Goal: Check status: Check status

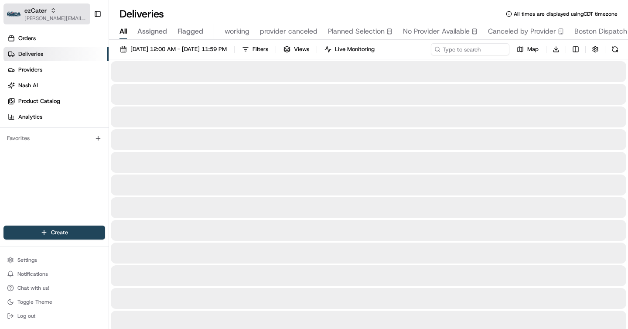
click at [45, 17] on span "[PERSON_NAME][EMAIL_ADDRESS][DOMAIN_NAME]" at bounding box center [55, 18] width 62 height 7
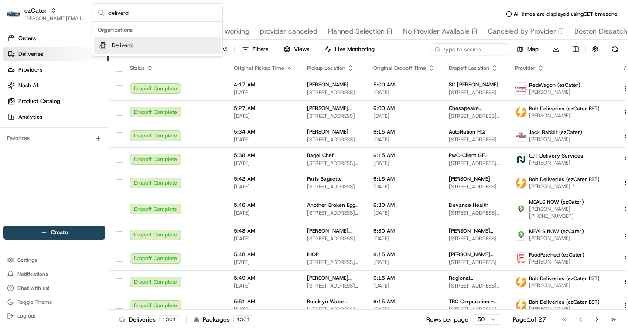
type input "deliverol"
click at [156, 46] on div "Deliverol" at bounding box center [157, 45] width 127 height 17
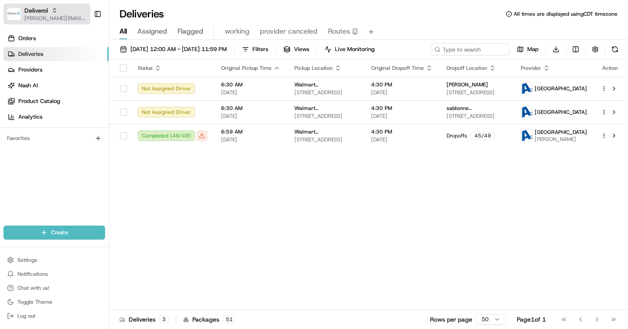
click at [49, 18] on span "[PERSON_NAME][EMAIL_ADDRESS][DOMAIN_NAME]" at bounding box center [55, 18] width 62 height 7
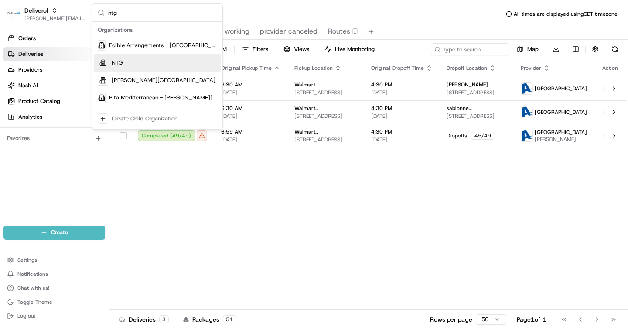
type input "ntg"
click at [125, 65] on div "NTG" at bounding box center [157, 62] width 127 height 17
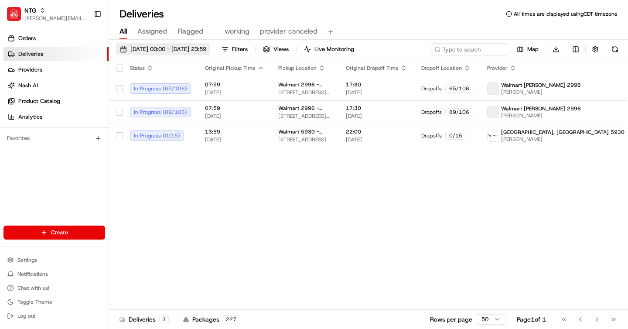
click at [185, 52] on span "08/21/2025 00:00 - 08/21/2025 23:59" at bounding box center [168, 49] width 76 height 8
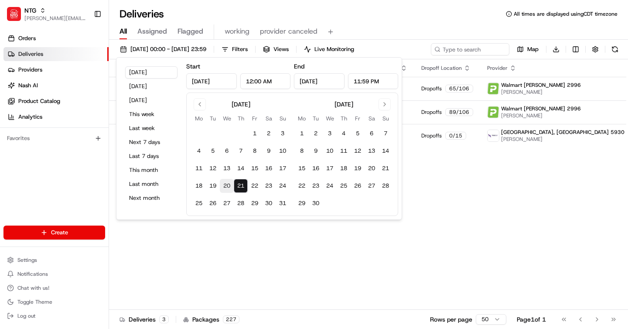
click at [227, 188] on button "20" at bounding box center [227, 186] width 14 height 14
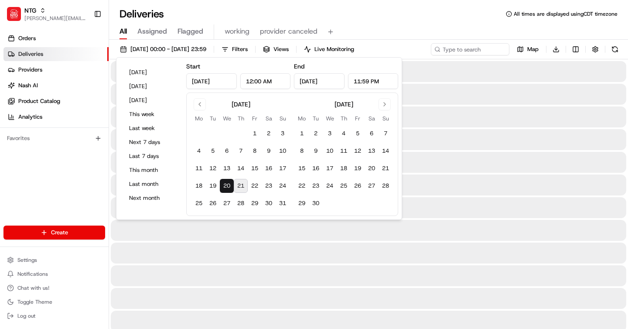
type input "Aug 20, 2025"
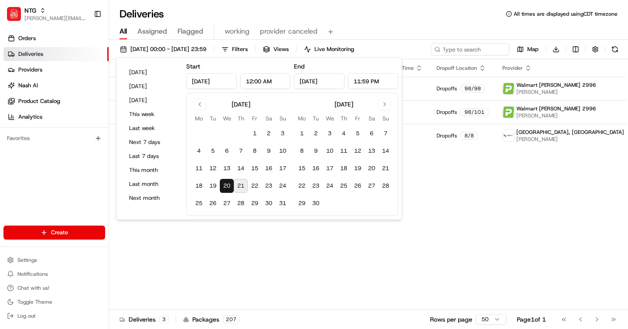
click at [431, 19] on div "Deliveries All times are displayed using CDT timezone" at bounding box center [368, 14] width 519 height 14
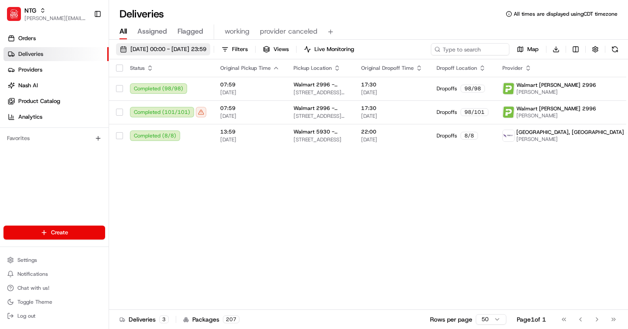
click at [181, 47] on span "08/20/2025 00:00 - 08/20/2025 23:59" at bounding box center [168, 49] width 76 height 8
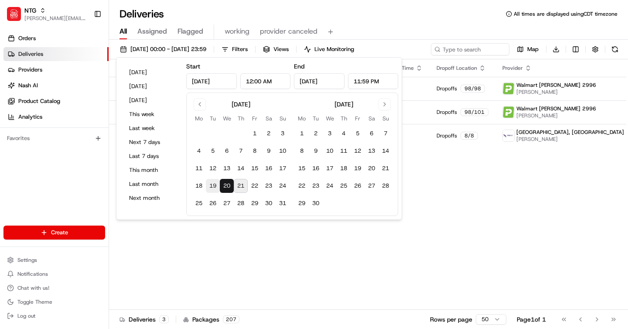
click at [214, 184] on button "19" at bounding box center [213, 186] width 14 height 14
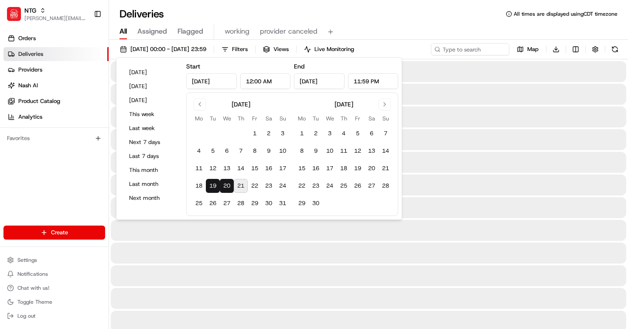
type input "Aug 19, 2025"
click at [411, 14] on div "Deliveries All times are displayed using CDT timezone" at bounding box center [368, 14] width 519 height 14
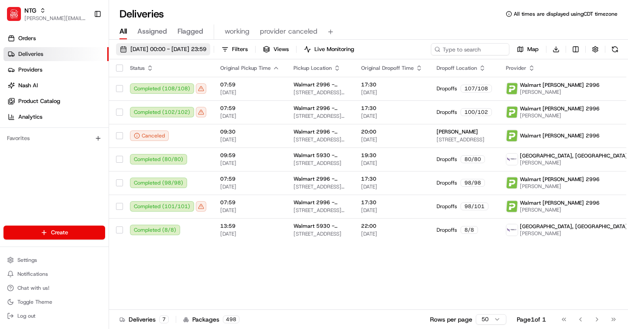
click at [201, 46] on span "08/19/2025 00:00 - 08/20/2025 23:59" at bounding box center [168, 49] width 76 height 8
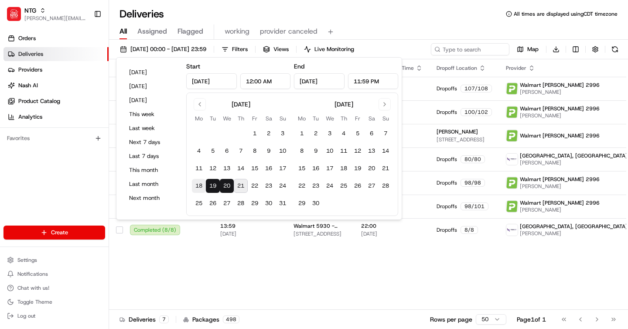
click at [197, 189] on button "18" at bounding box center [199, 186] width 14 height 14
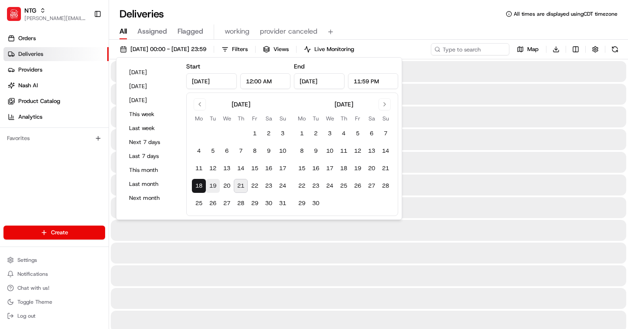
type input "Aug 18, 2025"
click at [212, 187] on button "19" at bounding box center [213, 186] width 14 height 14
type input "Aug 19, 2025"
click at [381, 28] on div "All Assigned Flagged working provider canceled" at bounding box center [368, 31] width 519 height 15
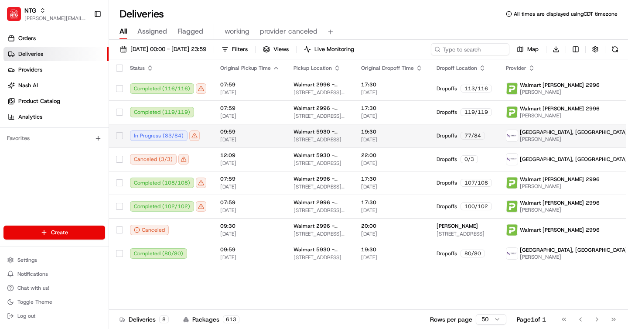
click at [430, 131] on td "19:30 08/18/2025" at bounding box center [392, 136] width 76 height 24
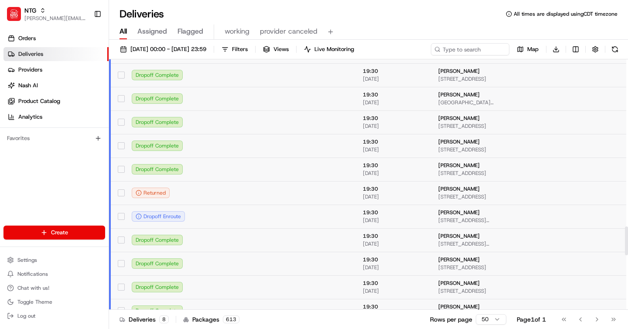
scroll to position [1461, 0]
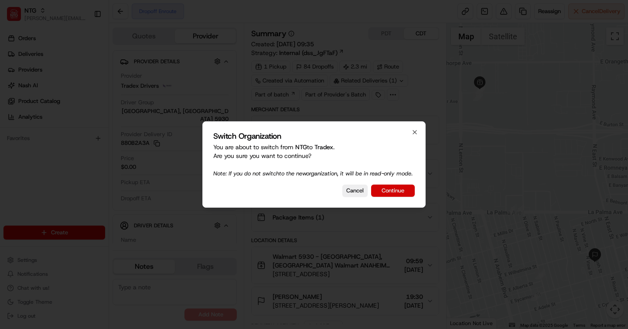
click at [393, 195] on button "Continue" at bounding box center [393, 191] width 44 height 12
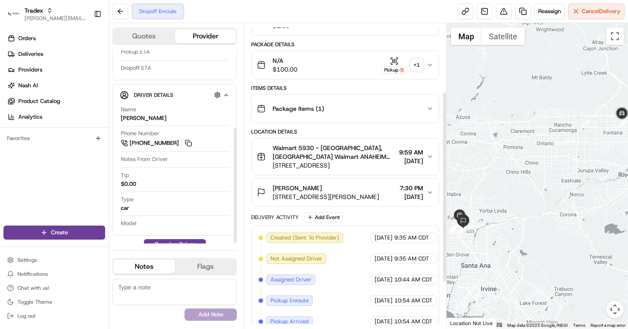
scroll to position [182, 0]
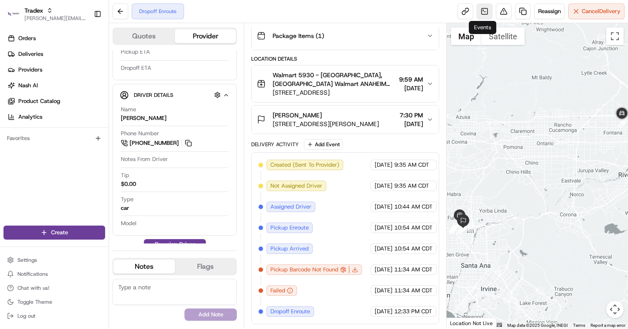
click at [485, 10] on link at bounding box center [485, 11] width 16 height 16
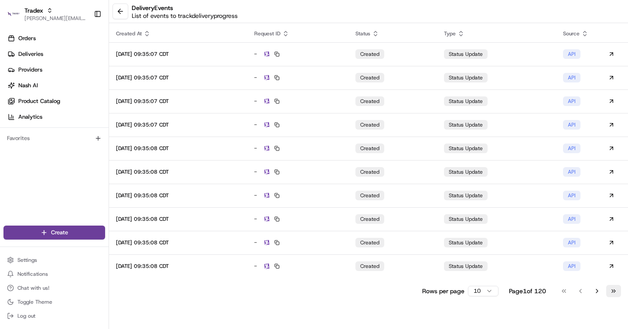
click at [613, 293] on button "Go to last page" at bounding box center [614, 291] width 15 height 12
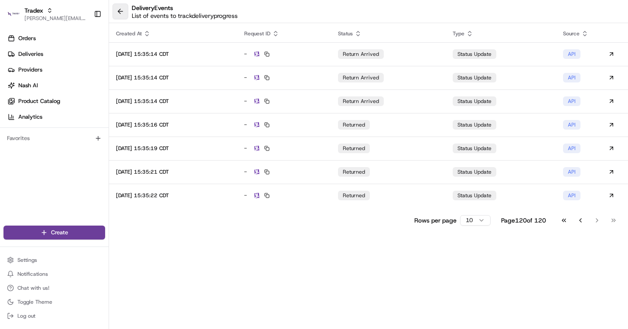
click at [118, 13] on button at bounding box center [121, 11] width 16 height 16
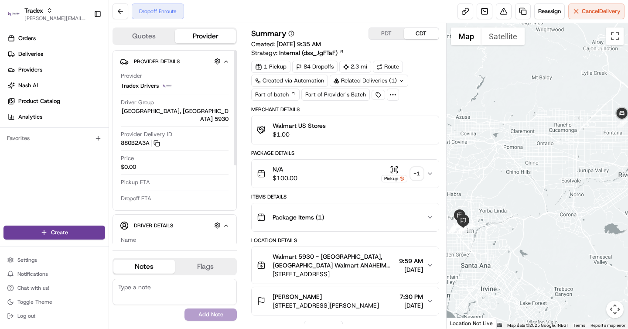
scroll to position [182, 0]
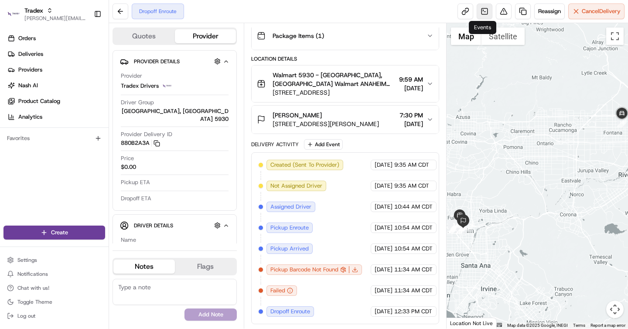
click at [481, 11] on link at bounding box center [485, 11] width 16 height 16
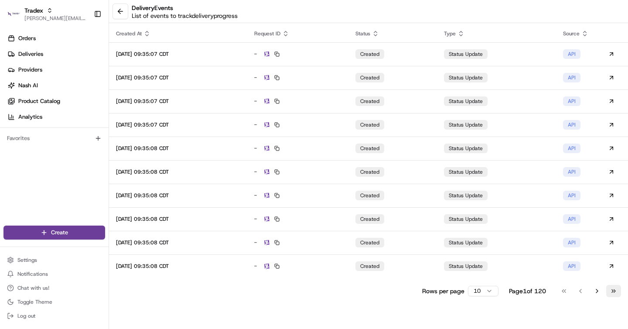
click at [612, 292] on button "Go to last page" at bounding box center [614, 291] width 15 height 12
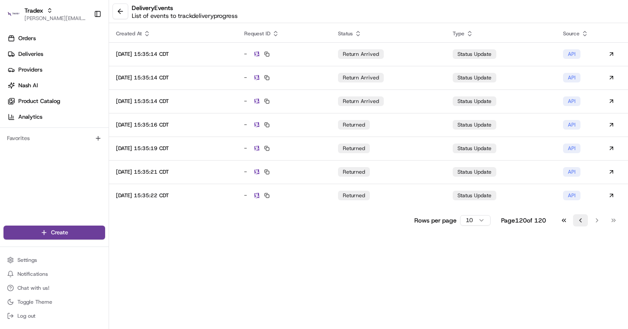
click at [577, 221] on button "Go to previous page" at bounding box center [580, 220] width 15 height 12
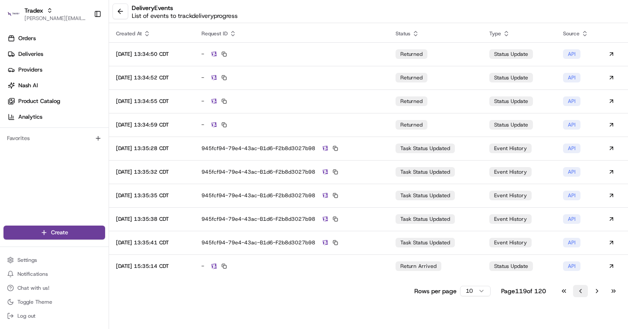
click at [577, 221] on div "API" at bounding box center [571, 219] width 17 height 10
click at [586, 288] on button "Go to previous page" at bounding box center [580, 291] width 15 height 12
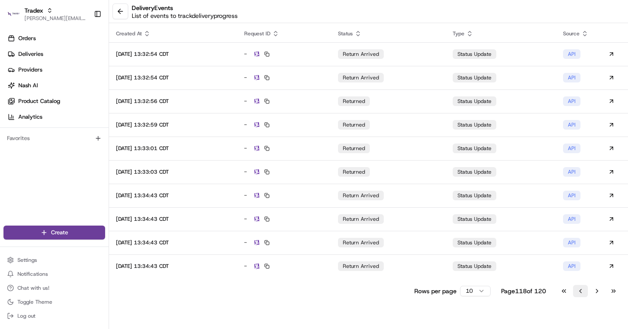
click at [585, 289] on button "Go to previous page" at bounding box center [580, 291] width 15 height 12
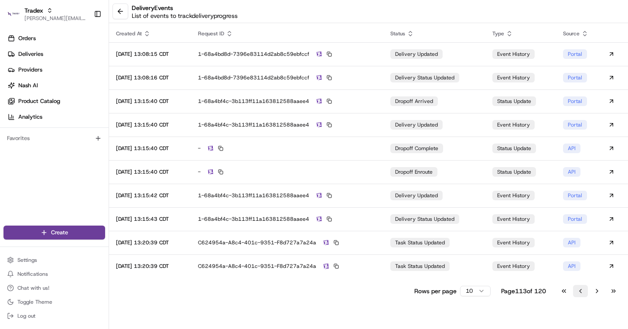
click at [585, 289] on button "Go to previous page" at bounding box center [580, 291] width 15 height 12
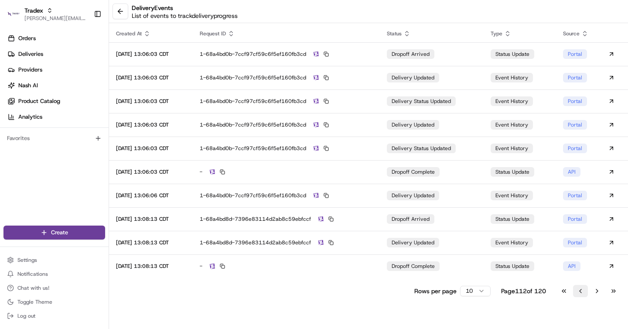
click at [585, 289] on button "Go to previous page" at bounding box center [580, 291] width 15 height 12
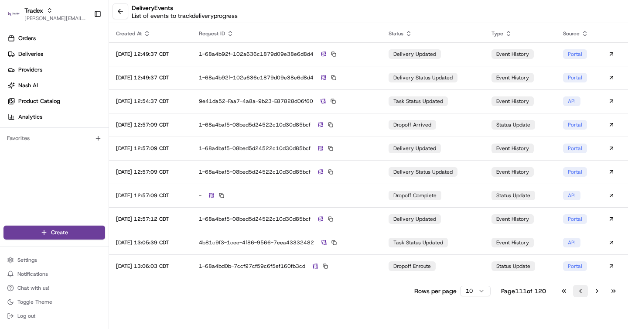
click at [585, 289] on button "Go to previous page" at bounding box center [580, 291] width 15 height 12
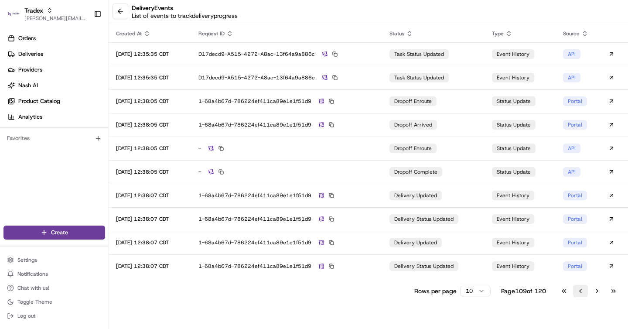
click at [585, 289] on button "Go to previous page" at bounding box center [580, 291] width 15 height 12
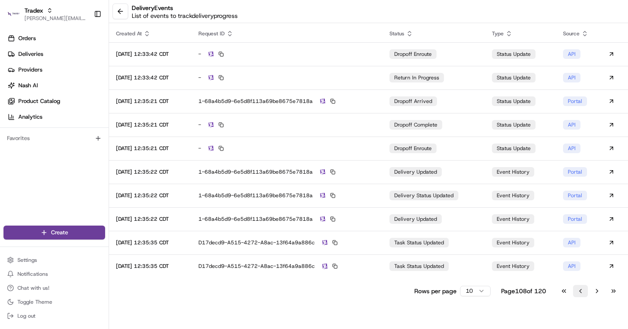
click at [580, 290] on button "Go to previous page" at bounding box center [580, 291] width 15 height 12
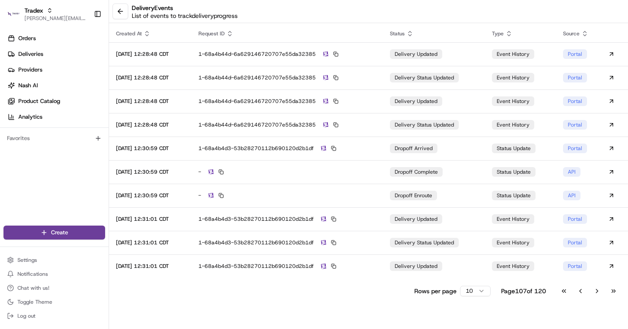
drag, startPoint x: 590, startPoint y: 290, endPoint x: 550, endPoint y: 278, distance: 41.8
click at [553, 279] on div "Created At Request ID Status Type Source 2025-08-19 12:28:48 CDT 1-68a4b44d-6a6…" at bounding box center [368, 161] width 519 height 272
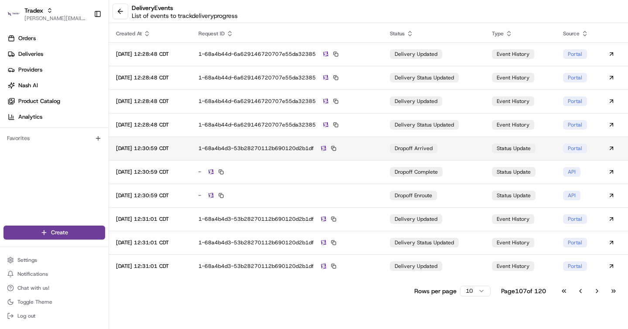
click at [376, 147] on div "1-68a4b4d3-53b28270112b690120d2b1df" at bounding box center [288, 148] width 178 height 8
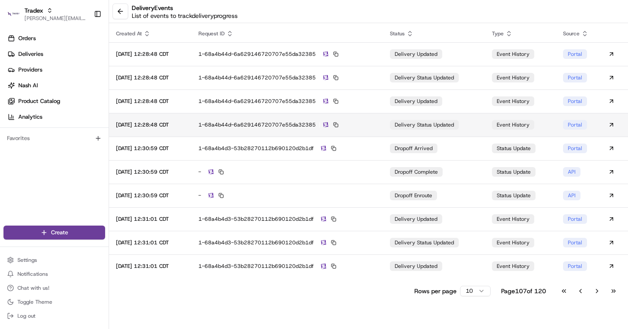
click at [382, 133] on td "1-68a4b44d-6a629146720707e55da32385" at bounding box center [288, 125] width 192 height 24
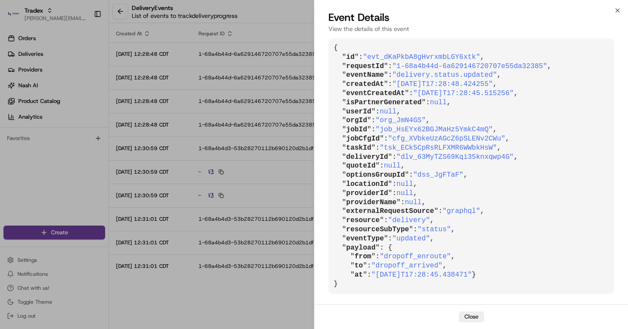
scroll to position [0, 0]
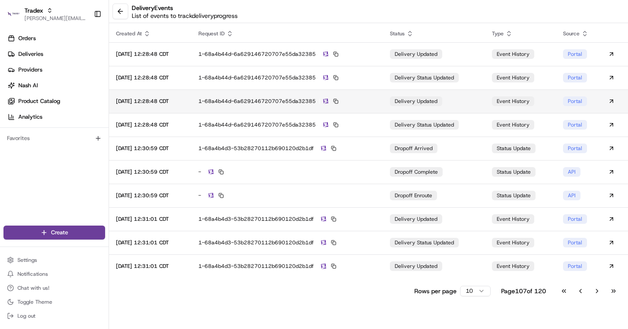
click at [390, 106] on td "delivery updated" at bounding box center [434, 101] width 102 height 24
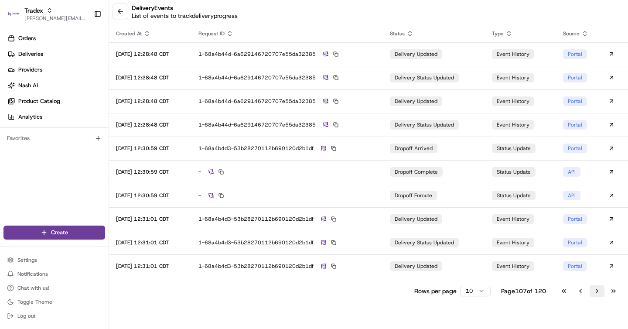
click at [600, 292] on button "Go to next page" at bounding box center [597, 291] width 15 height 12
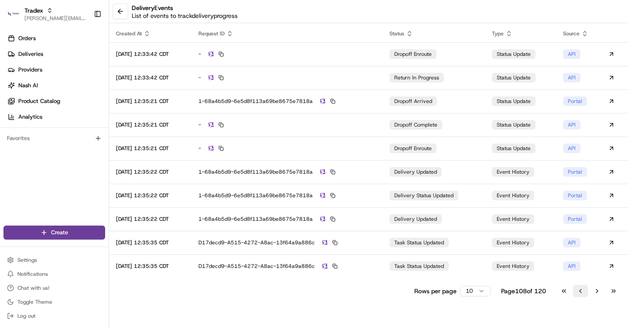
click at [578, 295] on button "Go to previous page" at bounding box center [580, 291] width 15 height 12
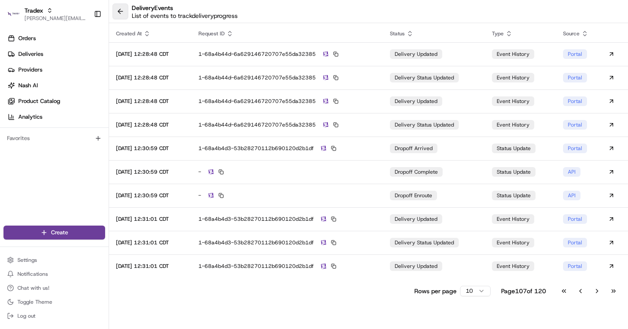
click at [121, 15] on button at bounding box center [121, 11] width 16 height 16
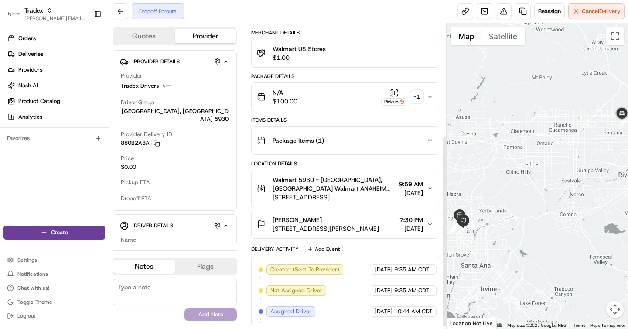
scroll to position [182, 0]
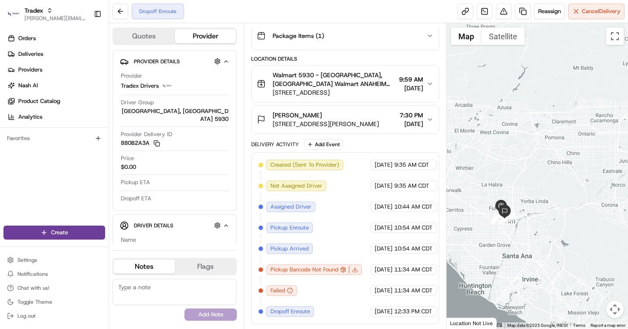
drag, startPoint x: 480, startPoint y: 214, endPoint x: 523, endPoint y: 203, distance: 44.9
click at [523, 203] on div at bounding box center [538, 175] width 182 height 305
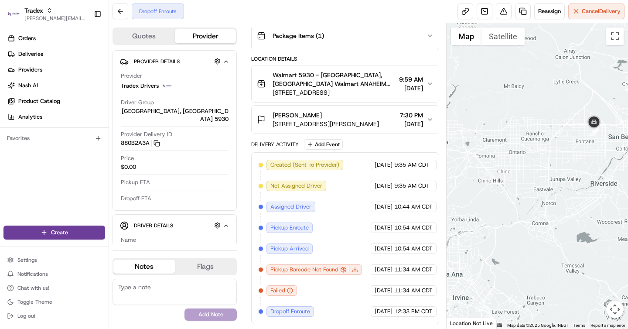
drag, startPoint x: 547, startPoint y: 199, endPoint x: 473, endPoint y: 219, distance: 76.4
click at [473, 219] on div at bounding box center [538, 175] width 182 height 305
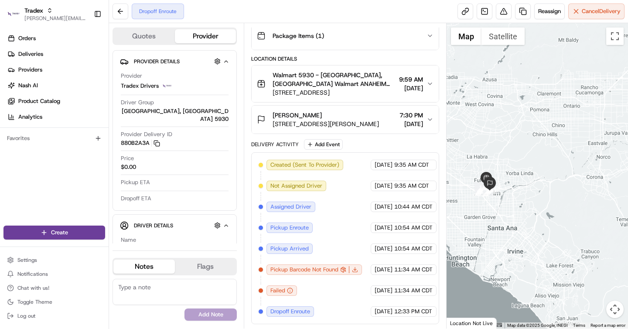
drag, startPoint x: 520, startPoint y: 200, endPoint x: 582, endPoint y: 148, distance: 81.4
click at [582, 148] on div at bounding box center [538, 175] width 182 height 305
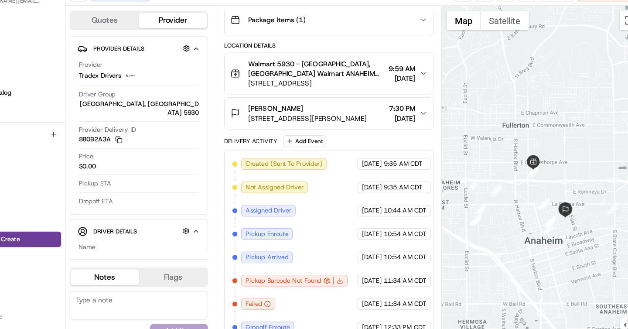
drag, startPoint x: 467, startPoint y: 185, endPoint x: 495, endPoint y: 130, distance: 62.1
click at [496, 130] on div at bounding box center [538, 175] width 182 height 305
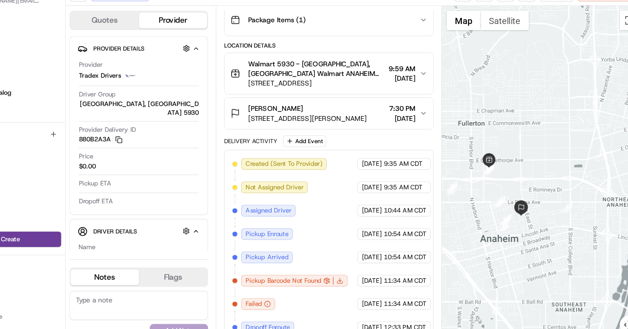
drag, startPoint x: 586, startPoint y: 218, endPoint x: 547, endPoint y: 218, distance: 39.3
click at [544, 218] on div at bounding box center [538, 175] width 182 height 305
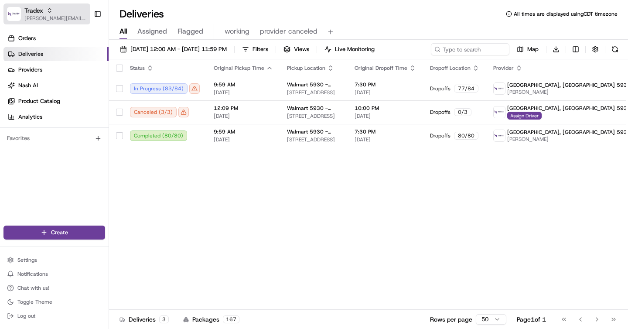
click at [45, 19] on span "[PERSON_NAME][EMAIL_ADDRESS][DOMAIN_NAME]" at bounding box center [55, 18] width 62 height 7
